Goal: Task Accomplishment & Management: Complete application form

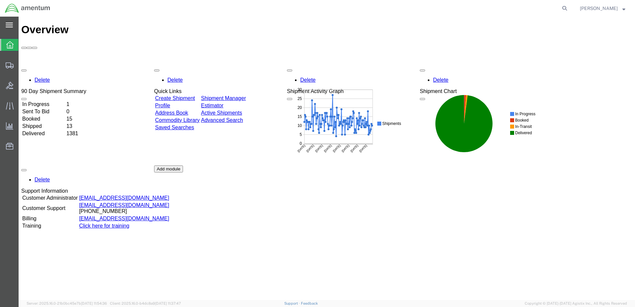
click at [5, 24] on div "main_menu Created with Sketch." at bounding box center [9, 25] width 19 height 17
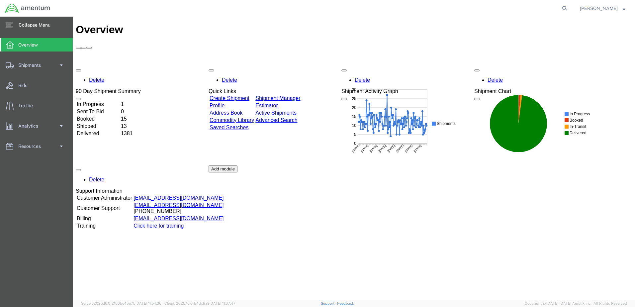
click at [8, 23] on icon at bounding box center [9, 25] width 7 height 5
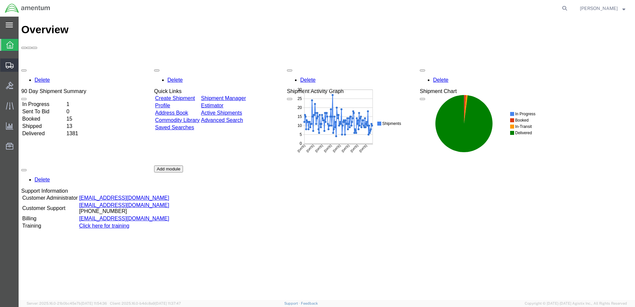
click at [0, 0] on span "Create Shipment" at bounding box center [0, 0] width 0 height 0
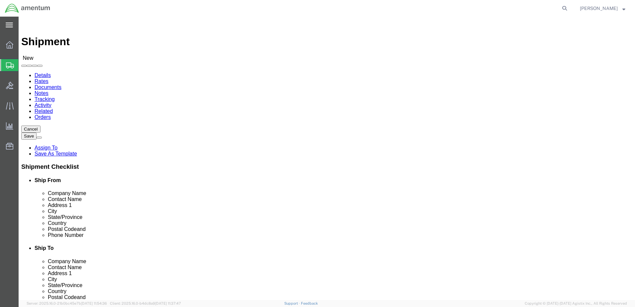
select select
drag, startPoint x: 136, startPoint y: 269, endPoint x: 137, endPoint y: 257, distance: 12.7
select select "49949"
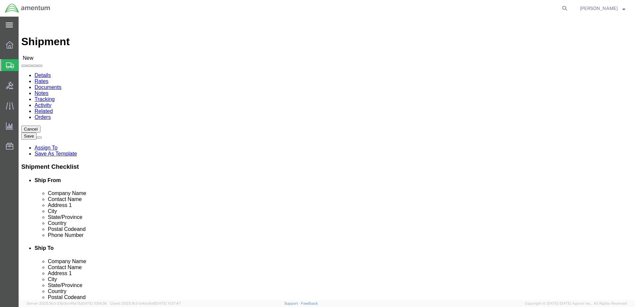
select select "AZ"
drag, startPoint x: 134, startPoint y: 138, endPoint x: 65, endPoint y: 140, distance: 69.2
click div "Contact Name"
type input "[PERSON_NAME]"
drag, startPoint x: 159, startPoint y: 238, endPoint x: 100, endPoint y: 240, distance: 58.5
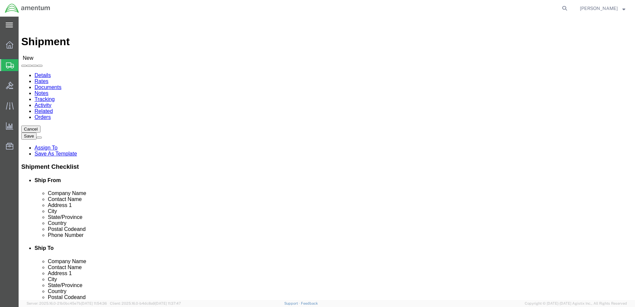
click input "text"
type input "[PERSON_NAME][EMAIL_ADDRESS][PERSON_NAME][DOMAIN_NAME]"
select select "49921"
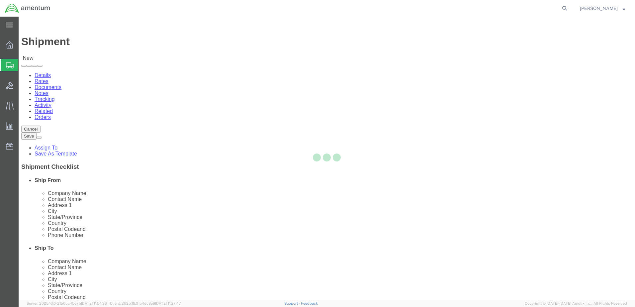
select select "MI"
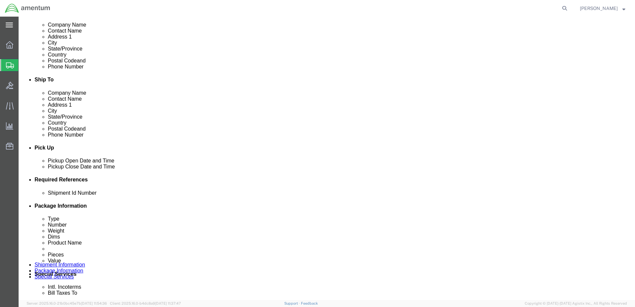
scroll to position [233, 0]
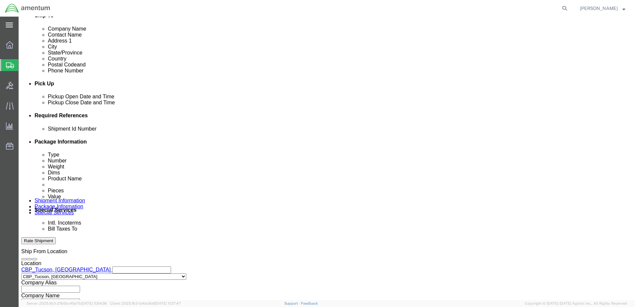
click div "[DATE] 1:00 PM"
type input "3:00 PM"
click button "Apply"
click button "Add reference"
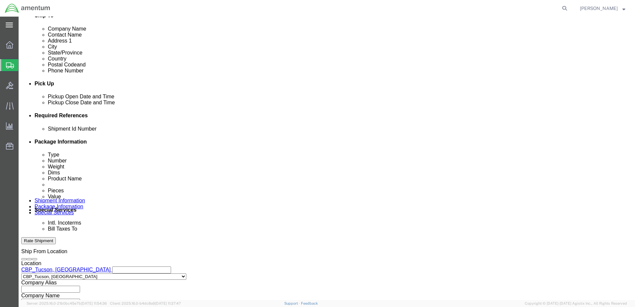
click button "Add reference"
paste input "BLANKING PLUG_350A72-4476-00"
type input "BLANKING PLUG_350A72-4476-00"
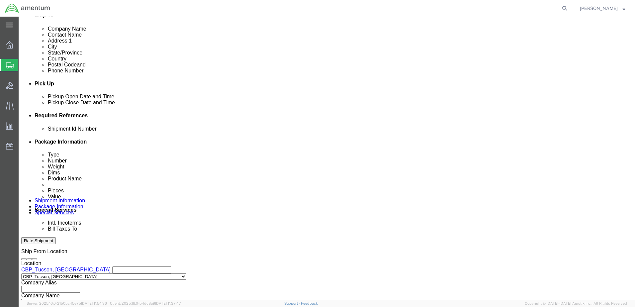
click select "Select Account Type Activity ID Airline Appointment Number ASN Batch Request # …"
select select "CUSTREF"
click select "Select Account Type Activity ID Airline Appointment Number ASN Batch Request # …"
paste input "BLANKING PLUG_350A72-4476-00"
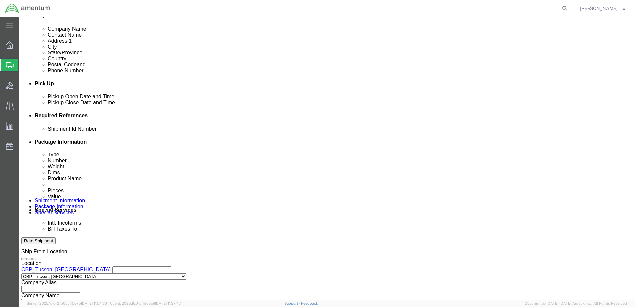
type input "BLANKING PLUG_350A72-4476-00"
click icon "button"
click button "Add reference"
click select "Select Account Type Activity ID Airline Appointment Number ASN Batch Request # …"
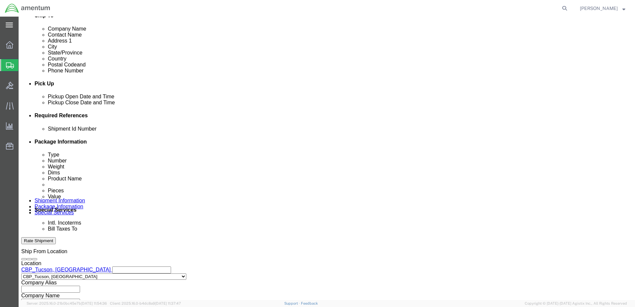
select select "PROJNUM"
click select "Select Account Type Activity ID Airline Appointment Number ASN Batch Request # …"
click input "text"
type input "6118.03.03.2219.000.WTU.0000"
click select "Select Account Type Activity ID Airline Appointment Number ASN Batch Request # …"
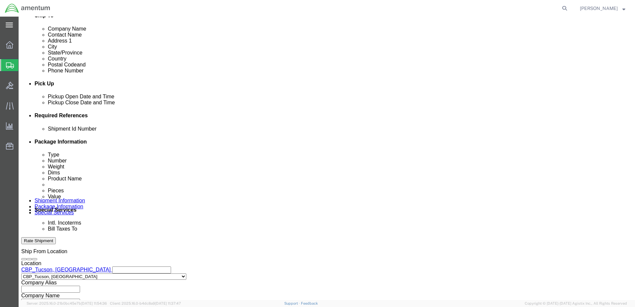
select select "DEPT"
click select "Select Account Type Activity ID Airline Appointment Number ASN Batch Request # …"
click input "text"
type input "CBP"
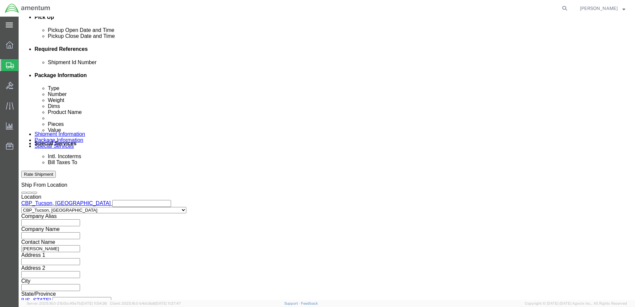
scroll to position [300, 0]
drag, startPoint x: 463, startPoint y: 255, endPoint x: 433, endPoint y: 226, distance: 41.4
click div "Previous Continue"
click button "Continue"
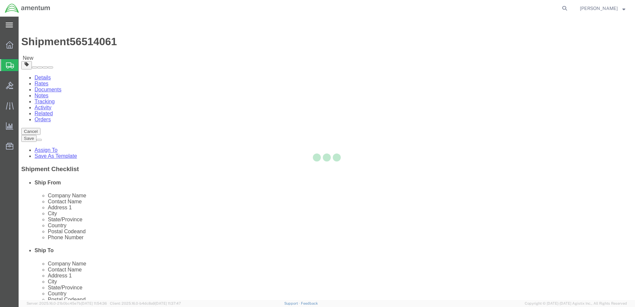
select select "CBOX"
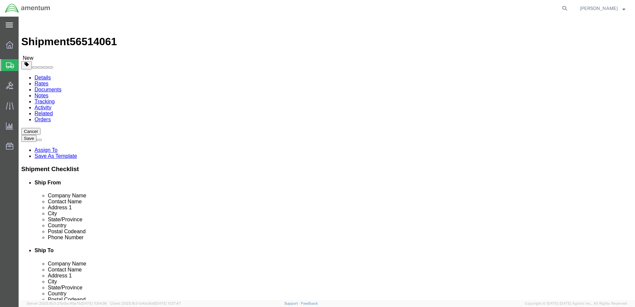
click input "text"
type input "12"
type input "10"
type input "3"
type input "1"
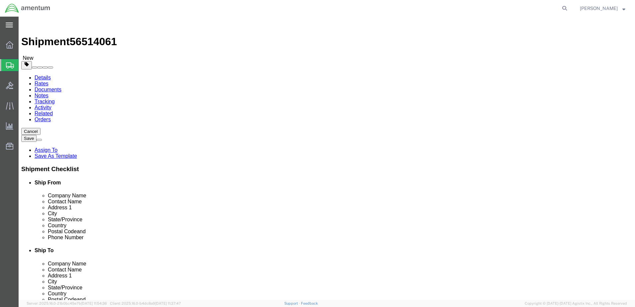
click link "Add Content"
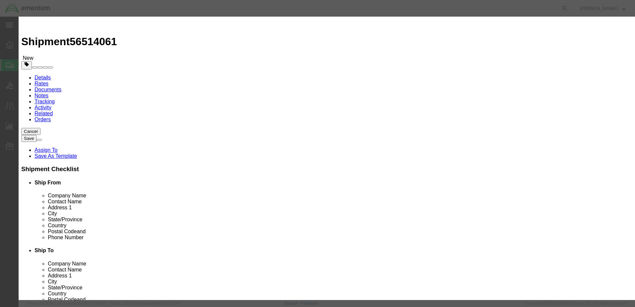
click input "text"
type input "ACFT PART"
select select "US"
drag, startPoint x: 199, startPoint y: 63, endPoint x: 193, endPoint y: 64, distance: 6.8
drag, startPoint x: 198, startPoint y: 64, endPoint x: 191, endPoint y: 64, distance: 7.0
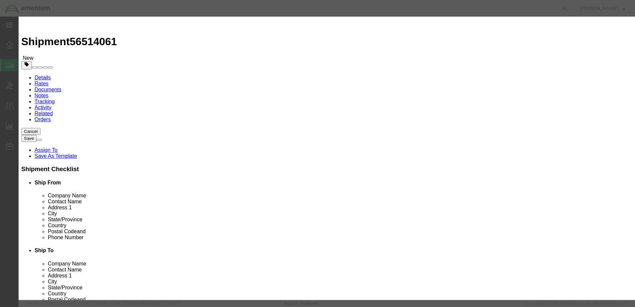
click div "0"
type input "2"
click input "text"
type input "358.33"
click select "Select 50 55 60 65 70 85 92.5 100 125 175 250 300 400"
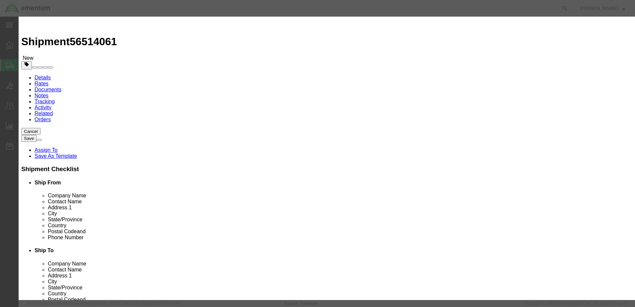
select select "175"
click select "Select 50 55 60 65 70 85 92.5 100 125 175 250 300 400"
paste textarea "BLANKING PLUG_350A72-4476-00"
type textarea "BLANKING PLUG_350A72-4476-00"
click button "Save & Close"
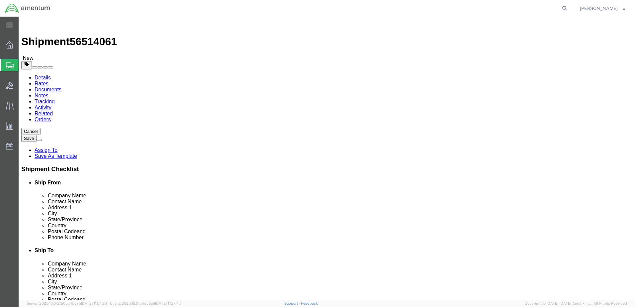
drag, startPoint x: 470, startPoint y: 256, endPoint x: 456, endPoint y: 222, distance: 36.8
click div "Previous Continue"
drag, startPoint x: 464, startPoint y: 255, endPoint x: 460, endPoint y: 260, distance: 6.6
click button "Continue"
click button "Rate Shipment"
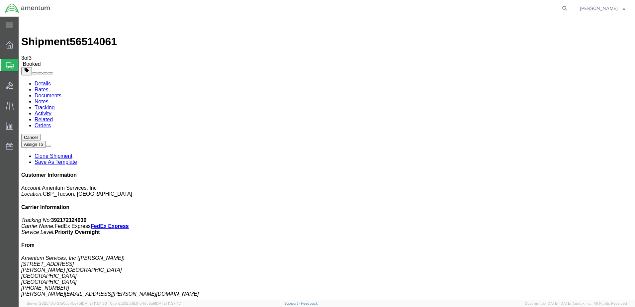
click at [598, 10] on span "[PERSON_NAME]" at bounding box center [599, 8] width 38 height 7
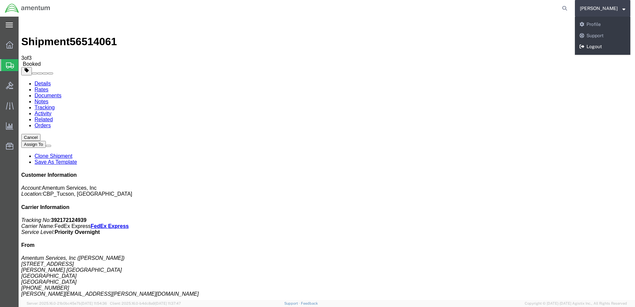
drag, startPoint x: 601, startPoint y: 45, endPoint x: 541, endPoint y: 24, distance: 63.4
click at [601, 45] on link "Logout" at bounding box center [603, 46] width 56 height 11
